Goal: Task Accomplishment & Management: Complete application form

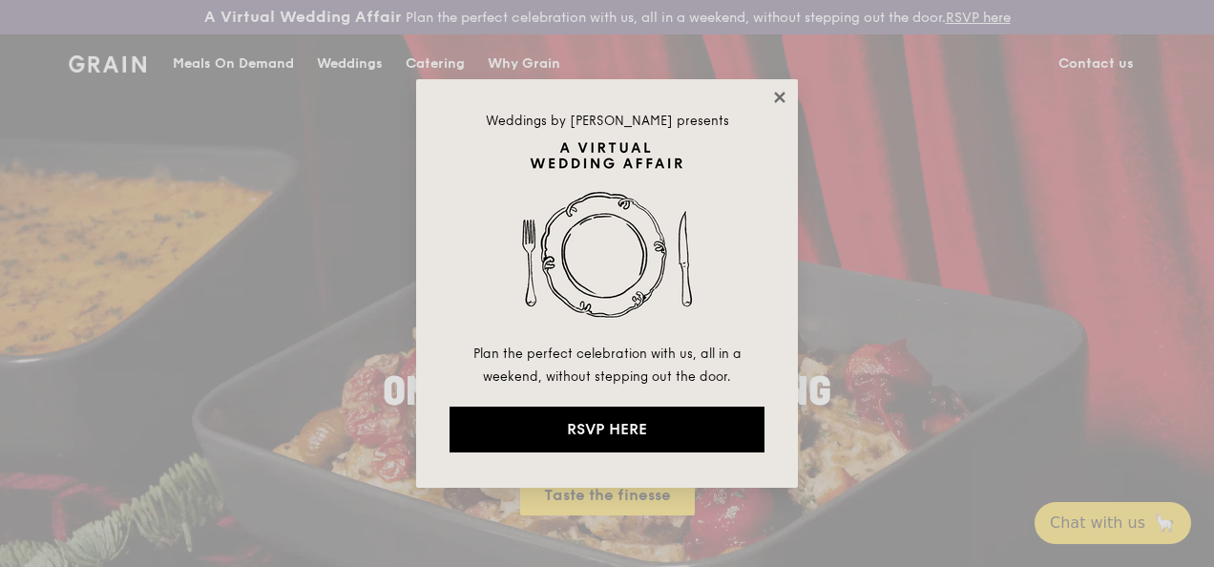
click at [781, 94] on icon at bounding box center [779, 97] width 10 height 10
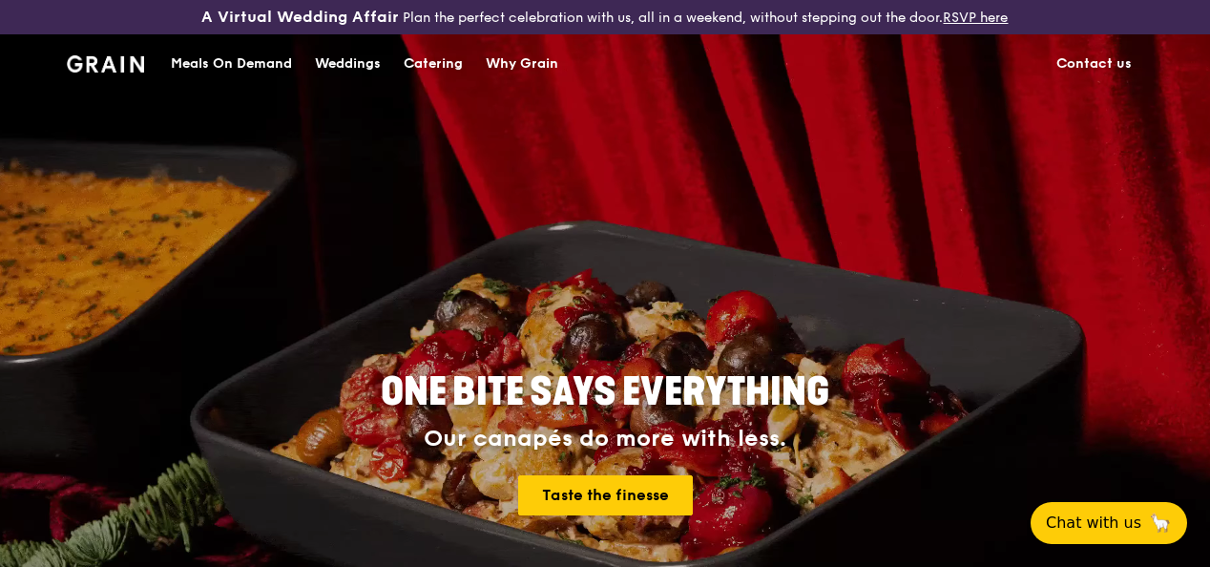
click at [445, 74] on div "Catering" at bounding box center [433, 63] width 59 height 57
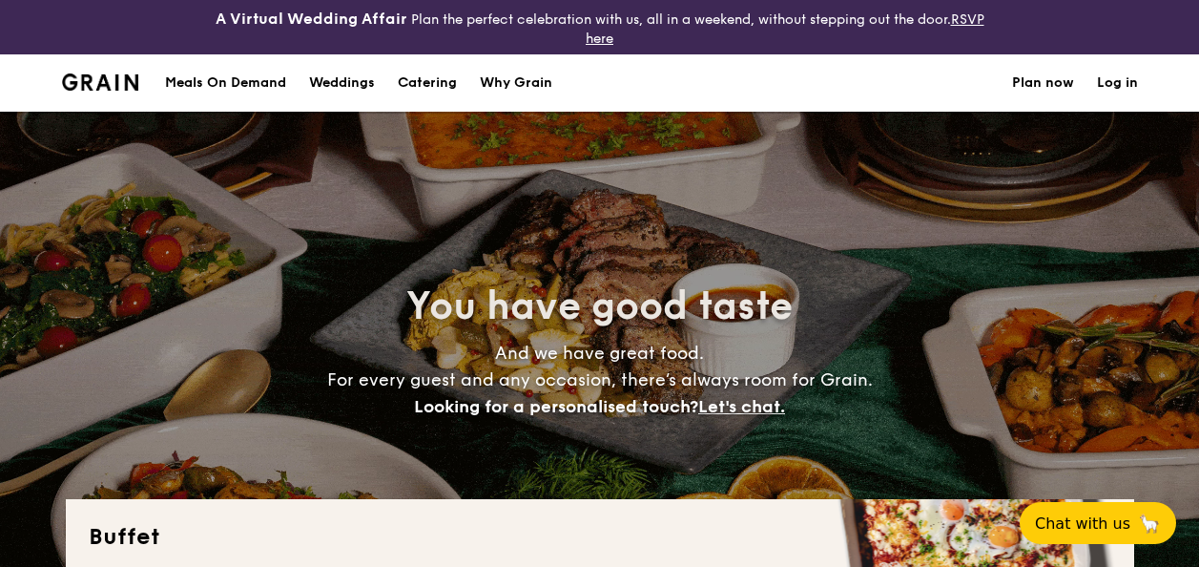
select select
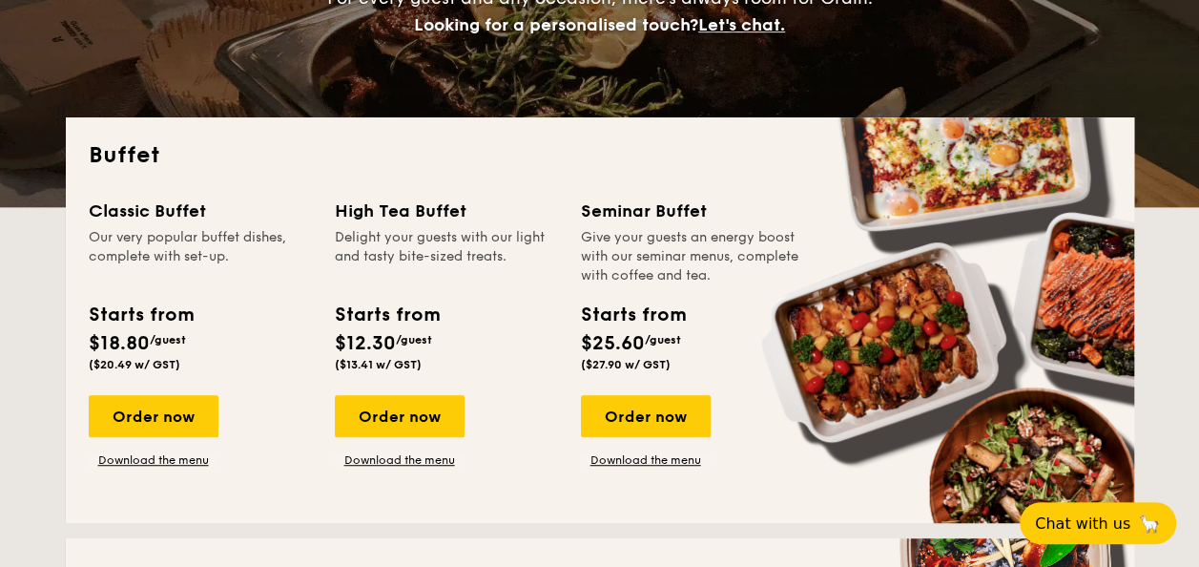
scroll to position [95, 0]
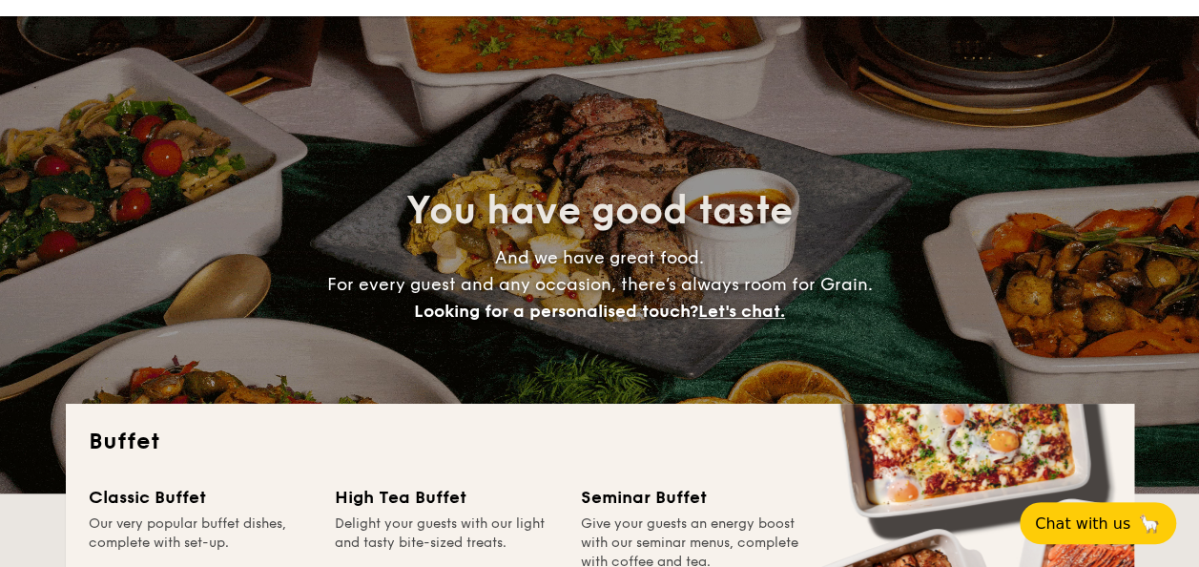
click at [757, 307] on span "Let's chat." at bounding box center [741, 311] width 87 height 21
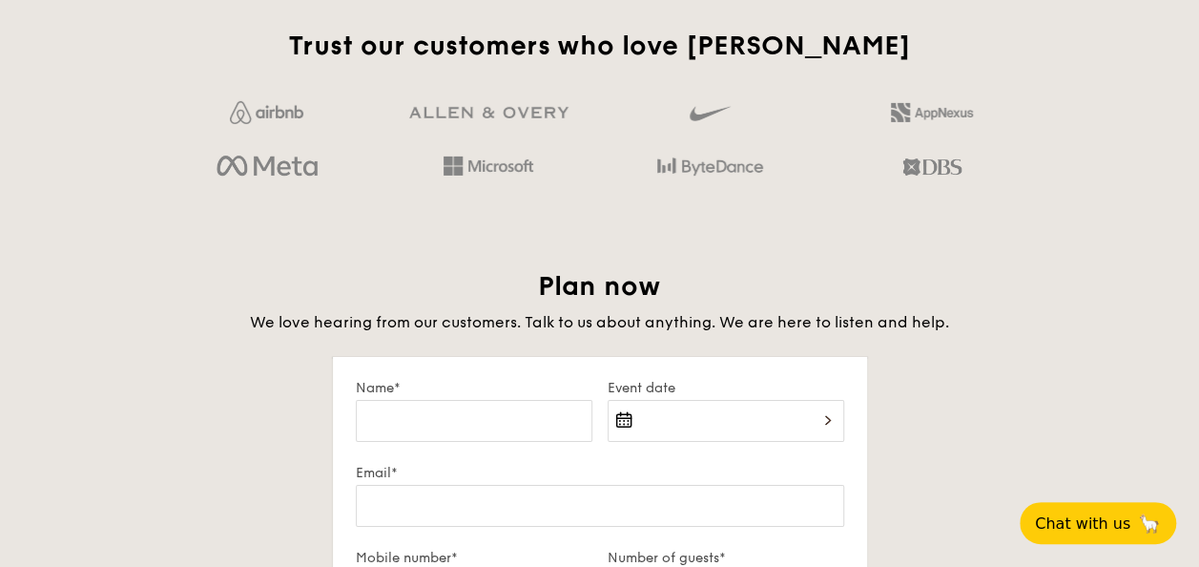
scroll to position [3328, 0]
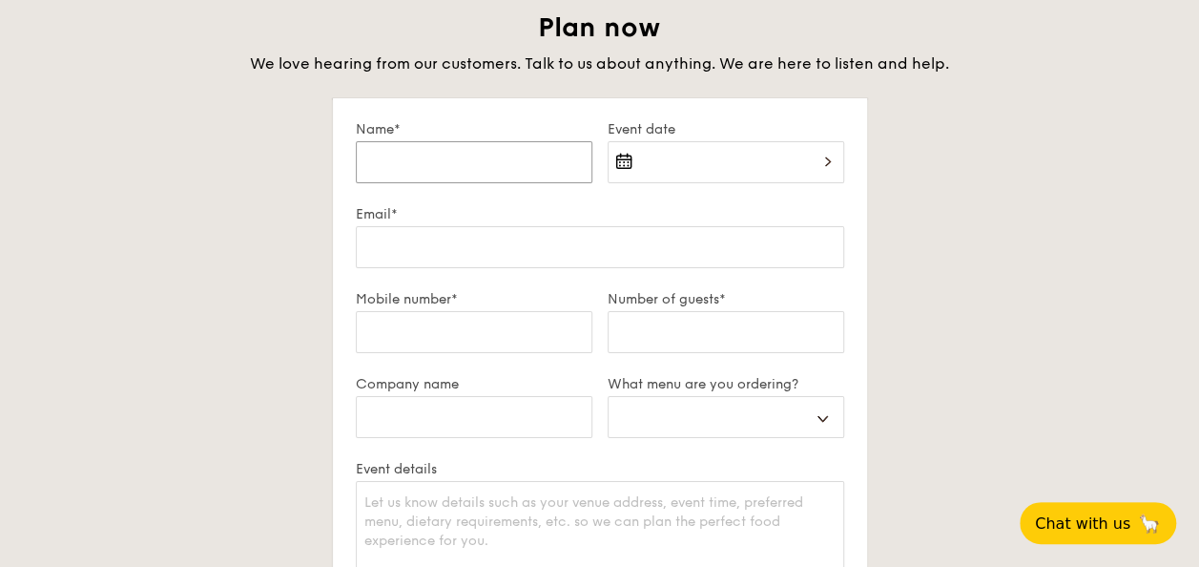
click at [479, 156] on input "Name*" at bounding box center [474, 162] width 237 height 42
type input "[PERSON_NAME]"
type input "[PERSON_NAME][DOMAIN_NAME][EMAIL_ADDRESS][PERSON_NAME][DOMAIN_NAME]"
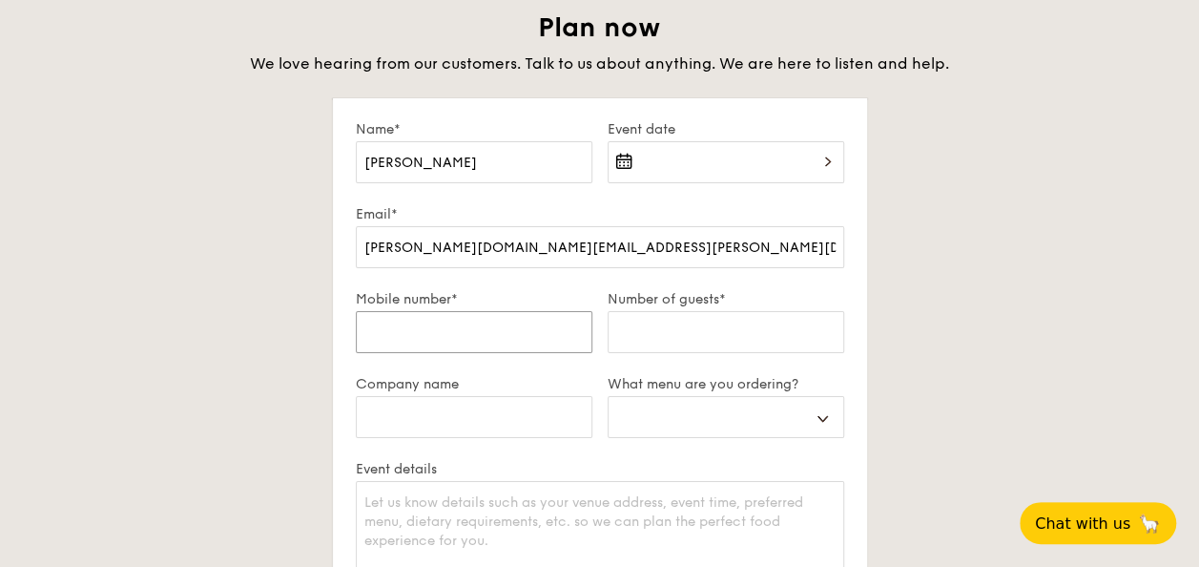
type input "96286117"
type input "NTU"
select select
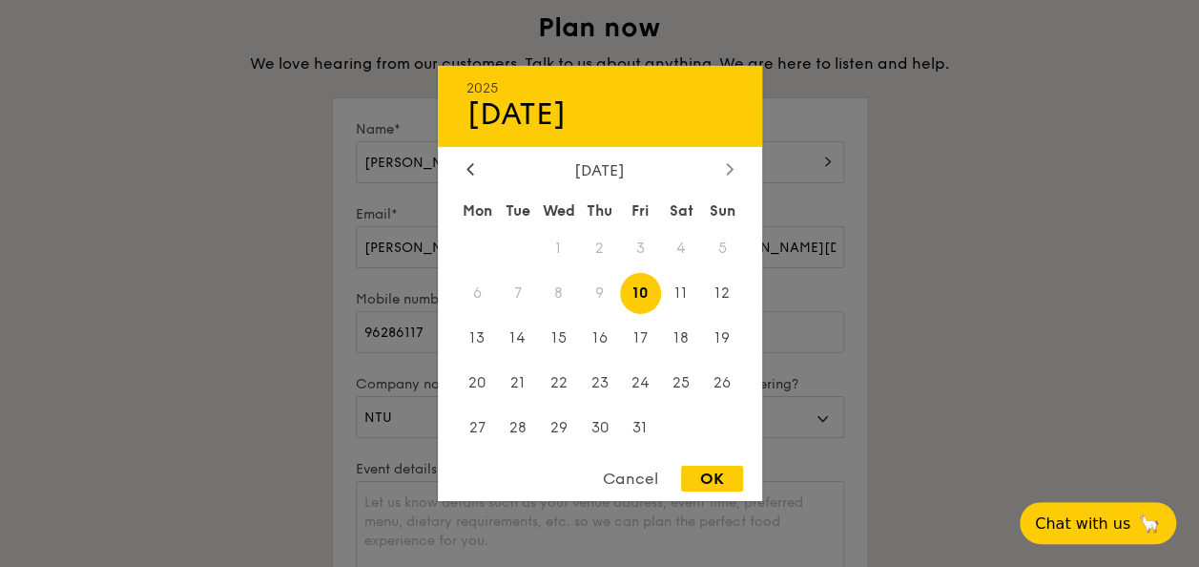
click at [729, 171] on icon at bounding box center [730, 168] width 8 height 12
click at [609, 332] on span "13" at bounding box center [599, 338] width 41 height 41
click at [725, 489] on div "OK" at bounding box center [712, 479] width 62 height 26
type input "[DATE]"
select select
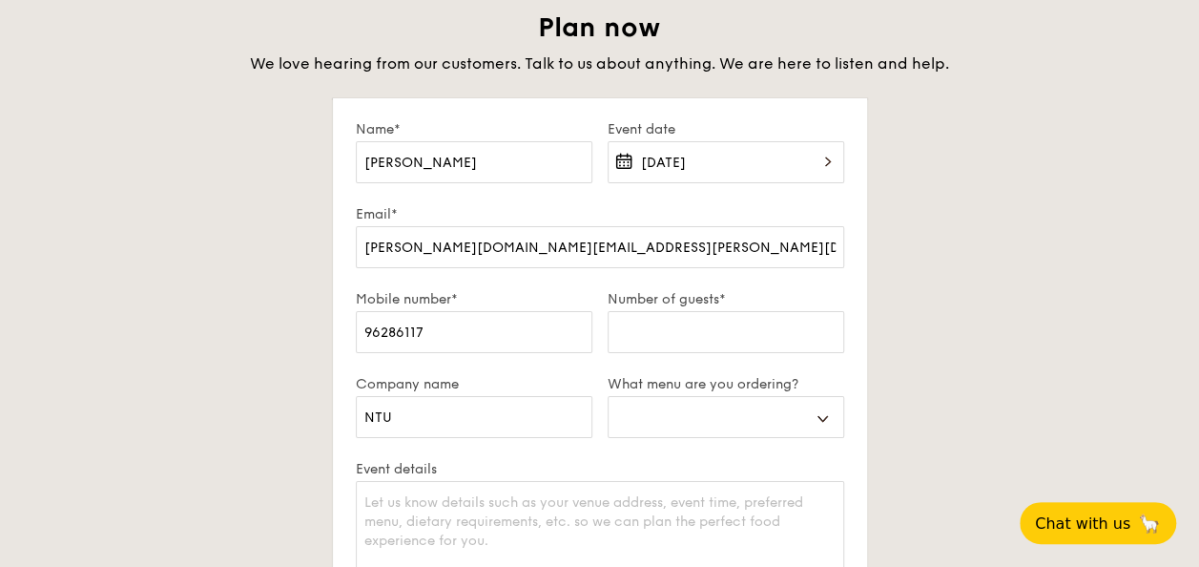
scroll to position [3424, 0]
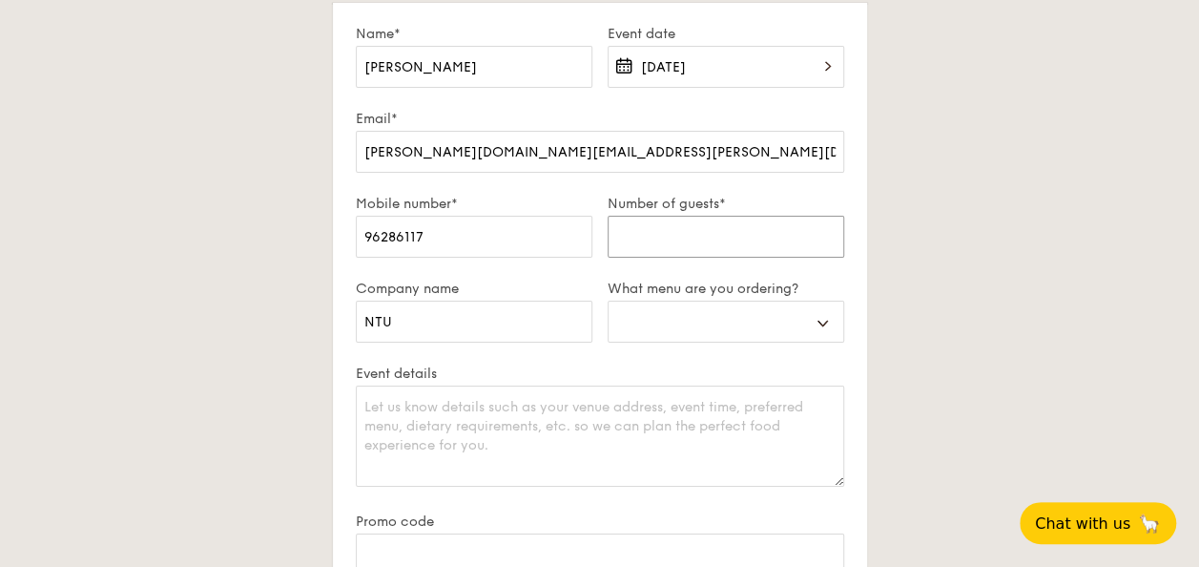
click at [676, 237] on input "Number of guests*" at bounding box center [726, 237] width 237 height 42
type input "2"
select select
type input "20"
select select
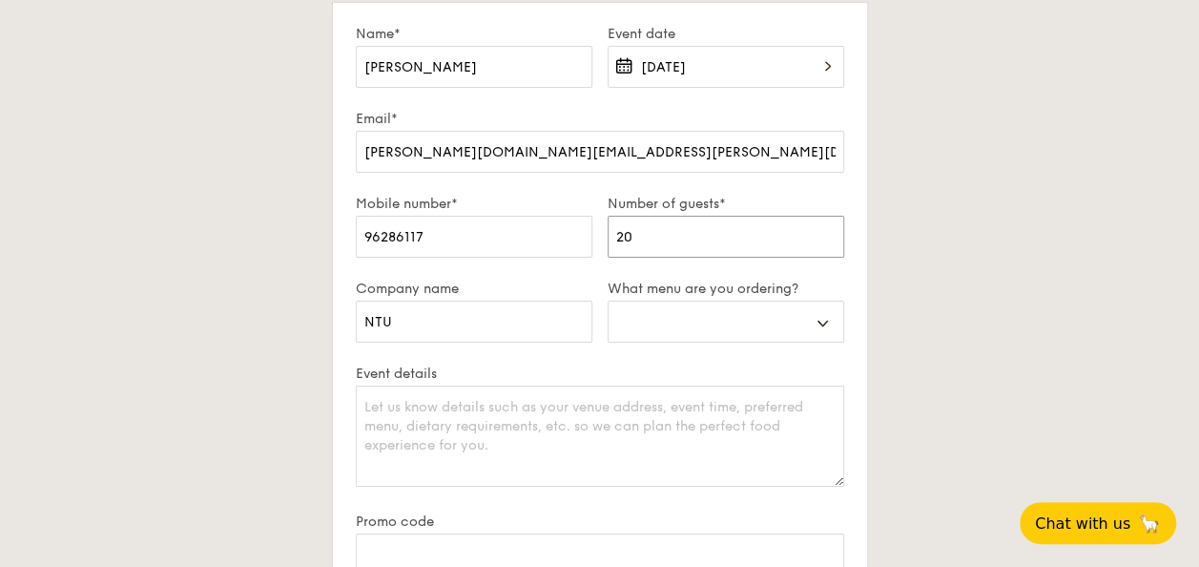
type input "20"
click at [691, 308] on select "Buffet Mini Buffet High Tea Canapés Meal Boxes Wedding" at bounding box center [726, 322] width 237 height 42
select select "mealBoxes"
click at [608, 301] on select "Buffet Mini Buffet High Tea Canapés Meal Boxes Wedding" at bounding box center [726, 322] width 237 height 42
click at [958, 389] on div "Plan now We love hearing from our customers. Talk to us about anything. We are …" at bounding box center [600, 358] width 1069 height 886
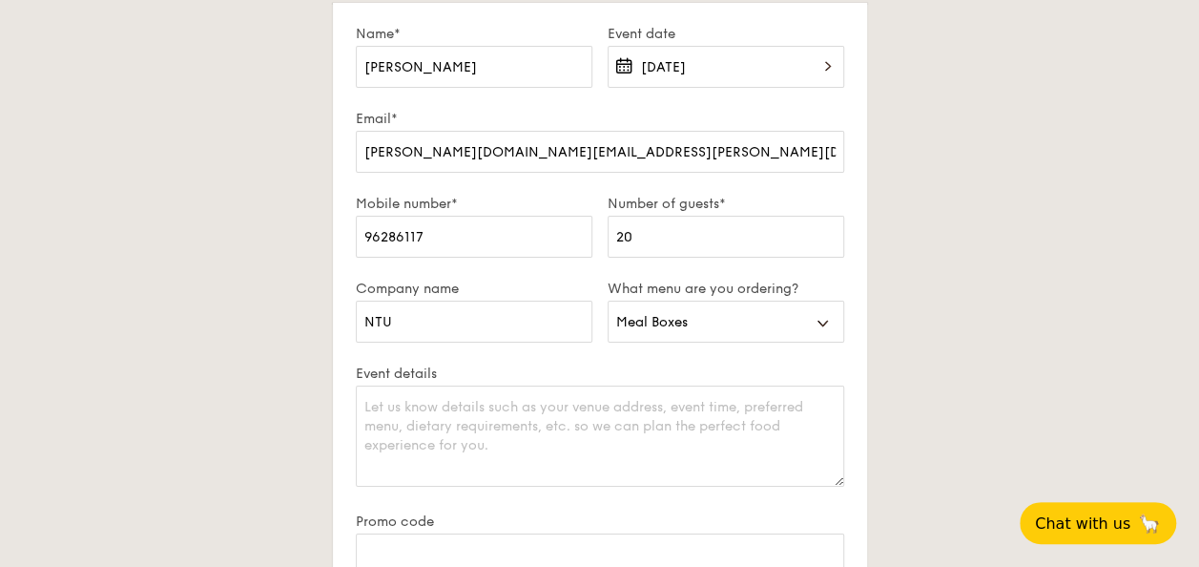
scroll to position [3519, 0]
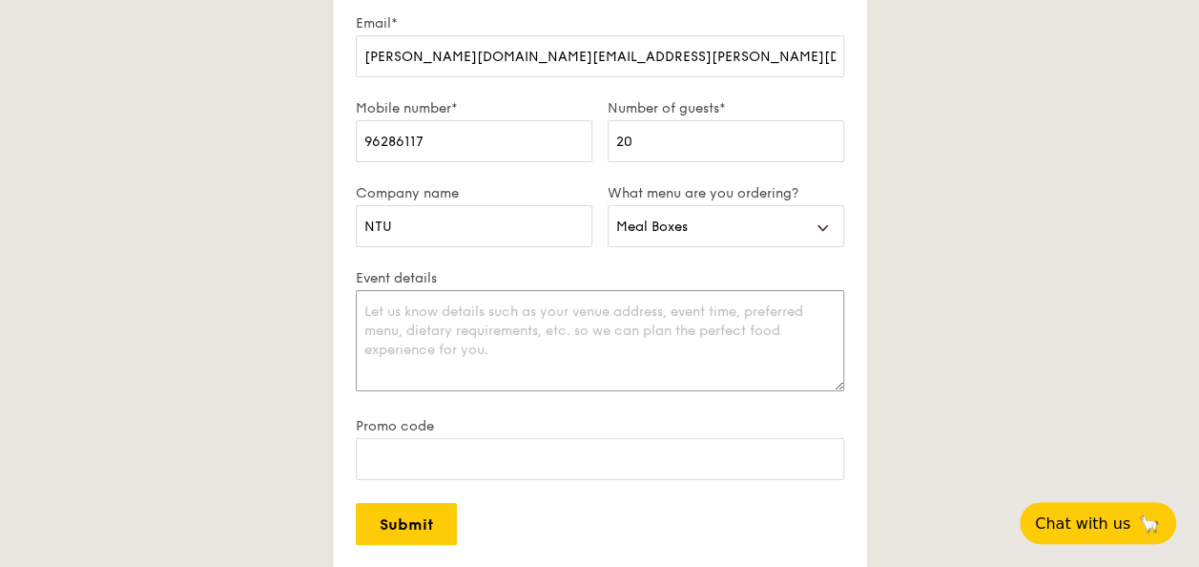
click at [698, 334] on textarea "Event details" at bounding box center [600, 340] width 489 height 101
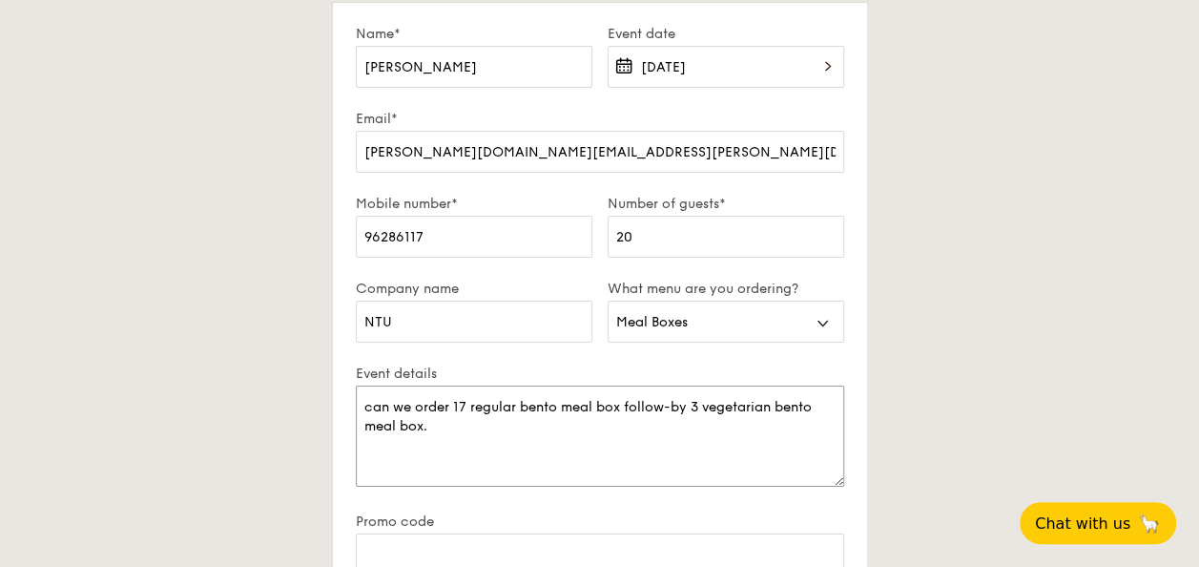
scroll to position [3710, 0]
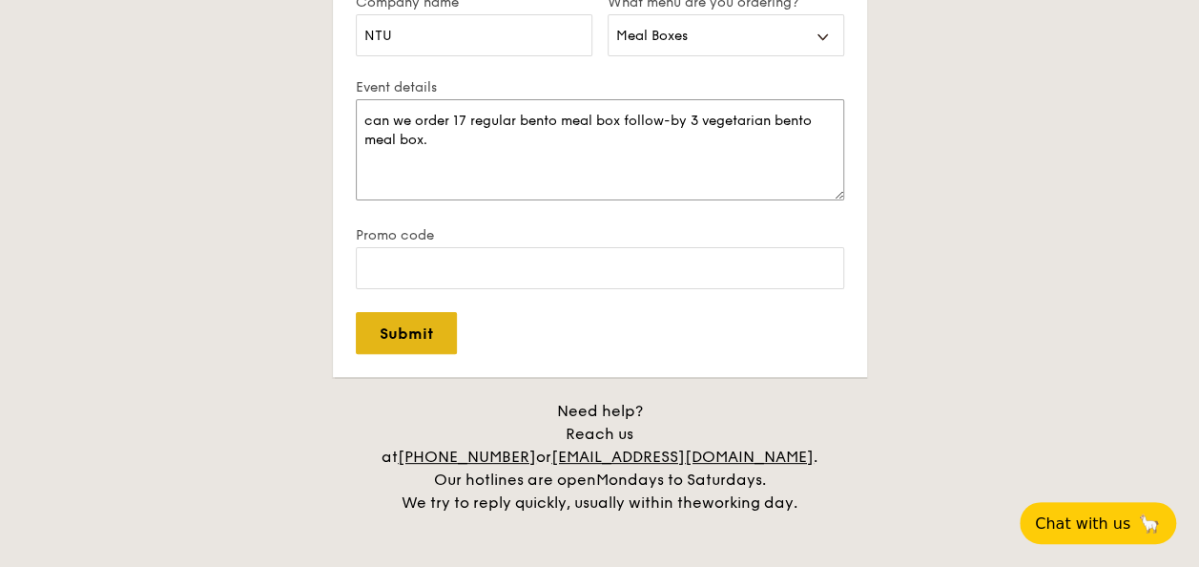
type textarea "can we order 17 regular bento meal box follow-by 3 vegetarian bento meal box."
click at [418, 337] on input "Submit" at bounding box center [406, 333] width 101 height 42
select select
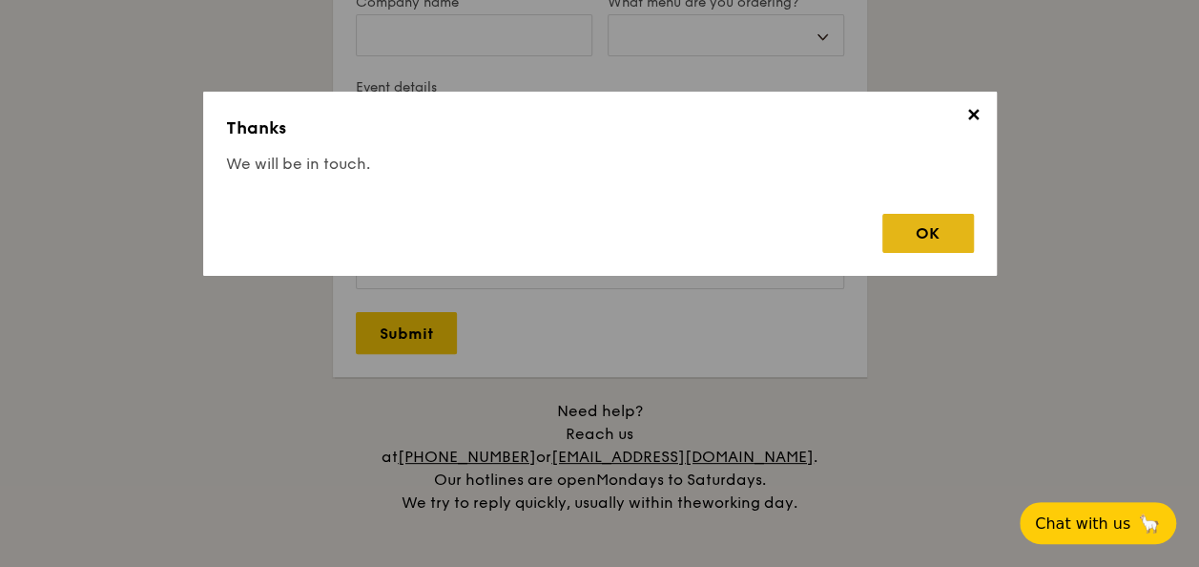
click at [915, 229] on div "OK" at bounding box center [929, 233] width 92 height 39
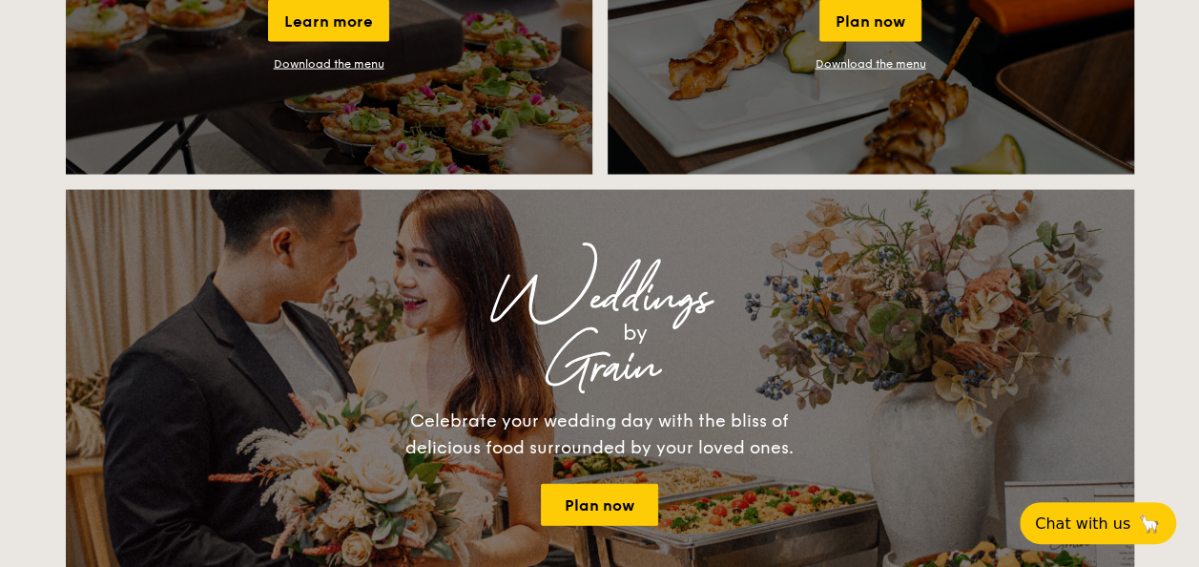
scroll to position [1706, 0]
